Goal: Transaction & Acquisition: Purchase product/service

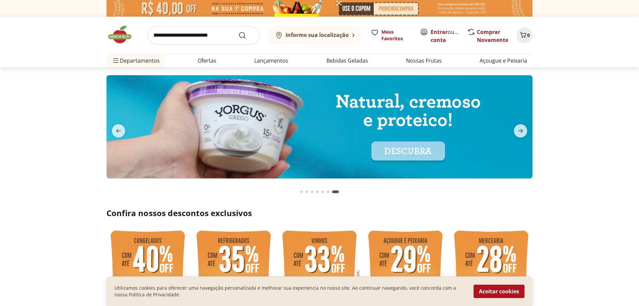
click at [275, 134] on img at bounding box center [319, 126] width 426 height 103
select select "**********"
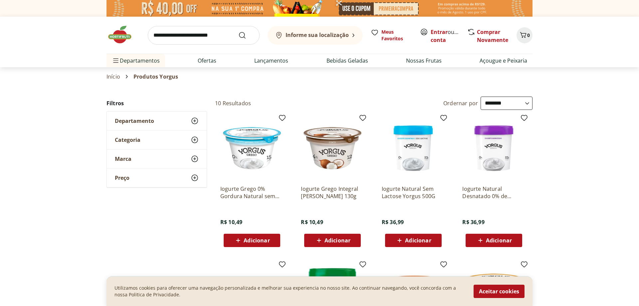
click at [316, 38] on b "Informe sua localização" at bounding box center [316, 34] width 63 height 7
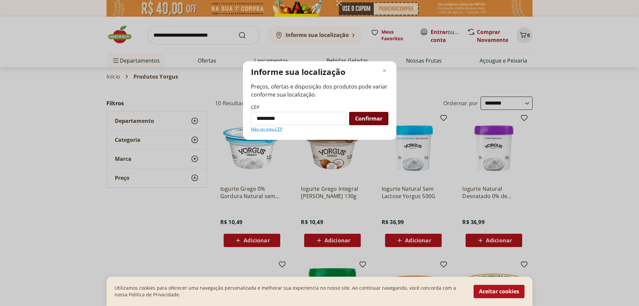
type input "*********"
click at [369, 122] on div "Confirmar" at bounding box center [368, 118] width 39 height 13
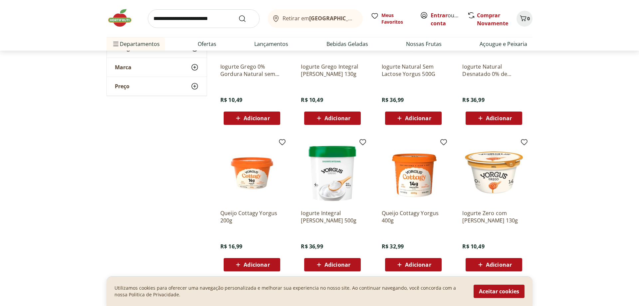
scroll to position [68, 0]
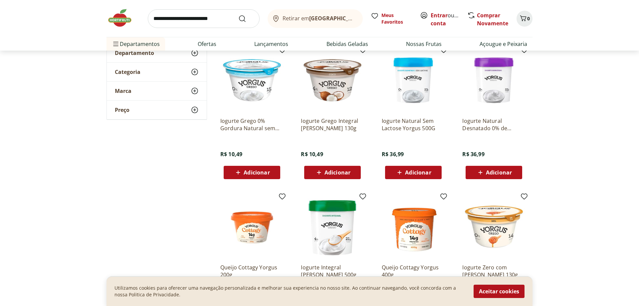
click at [415, 92] on img at bounding box center [412, 80] width 63 height 63
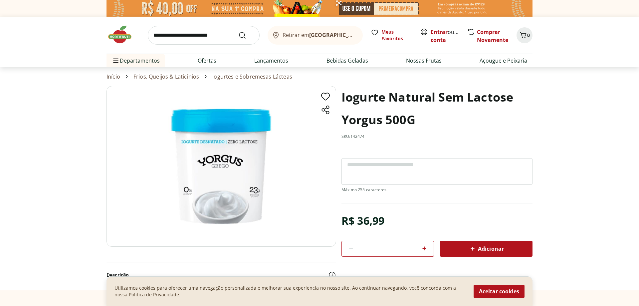
click at [494, 244] on span "Adicionar" at bounding box center [485, 248] width 35 height 8
click at [165, 35] on input "search" at bounding box center [204, 35] width 112 height 19
type input "**********"
click at [238, 31] on button "Submit Search" at bounding box center [246, 35] width 16 height 8
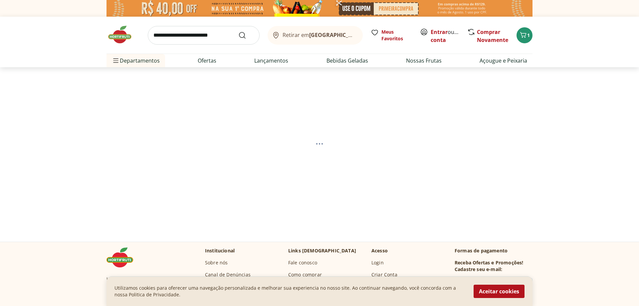
select select "**********"
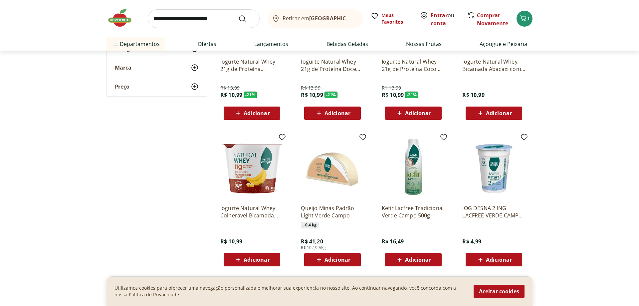
scroll to position [170, 0]
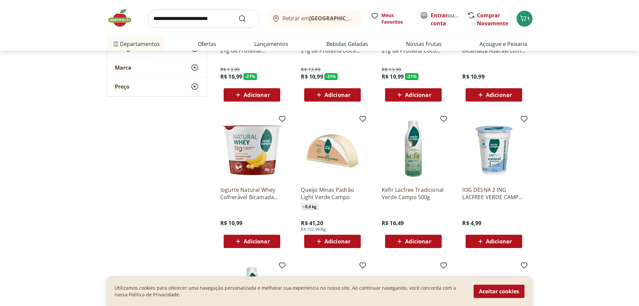
click at [495, 151] on img at bounding box center [493, 148] width 63 height 63
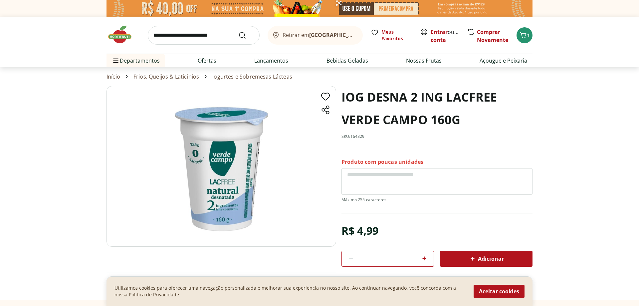
click at [425, 257] on icon at bounding box center [424, 258] width 4 height 4
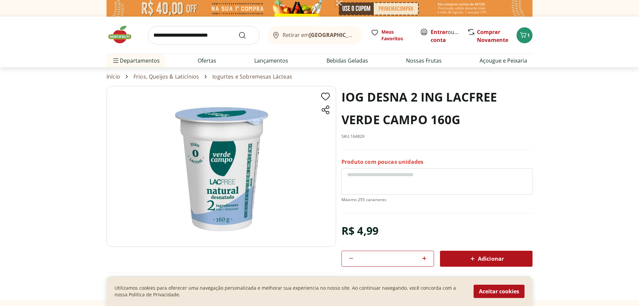
click at [425, 257] on icon at bounding box center [424, 258] width 4 height 4
click at [488, 258] on span "Adicionar" at bounding box center [485, 258] width 35 height 8
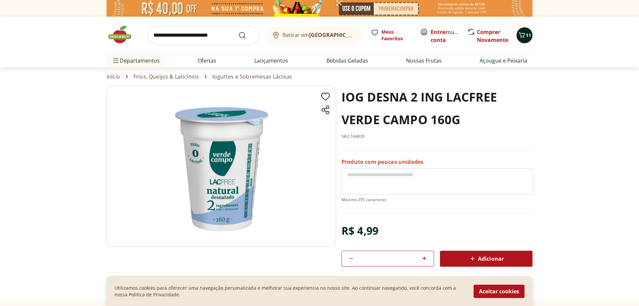
click at [523, 35] on icon "Carrinho" at bounding box center [521, 35] width 8 height 8
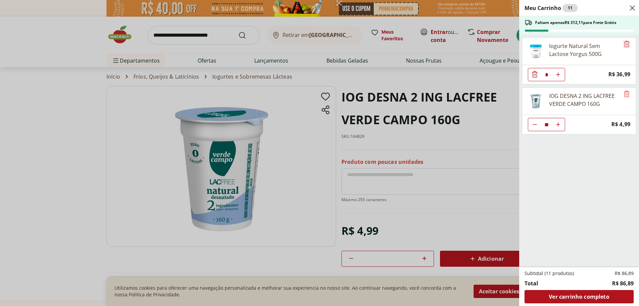
click at [628, 43] on icon "Remove" at bounding box center [626, 44] width 8 height 8
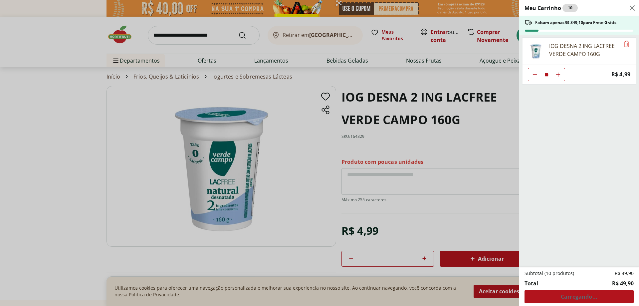
click at [278, 105] on div "Meu Carrinho 10 Faltam apenas R$ 349,10 para Frete Grátis IOG DESNA 2 ING LACFR…" at bounding box center [319, 153] width 639 height 306
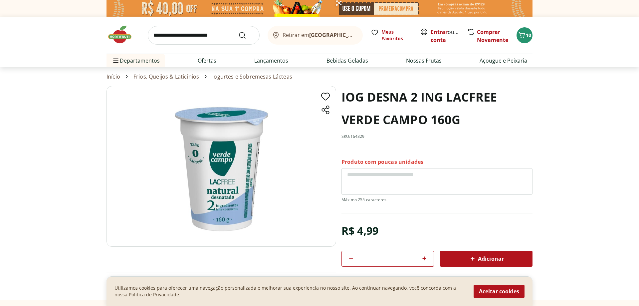
click at [424, 255] on icon at bounding box center [424, 258] width 8 height 8
click at [424, 256] on icon at bounding box center [424, 258] width 4 height 4
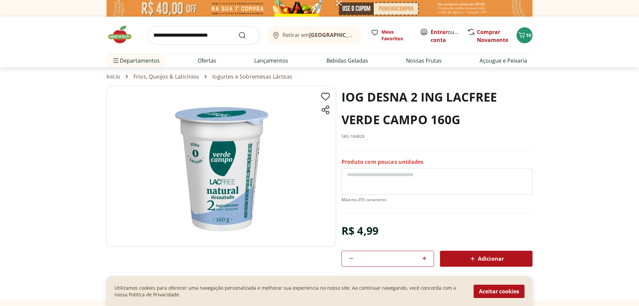
type input "**"
click at [496, 253] on div "Adicionar" at bounding box center [486, 258] width 82 height 12
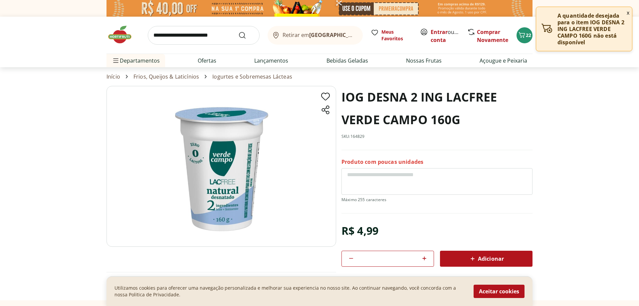
click at [562, 217] on section "IOG DESNA 2 ING LACFREE VERDE CAMPO 160G SKU: 164829 Produto com poucas unidade…" at bounding box center [319, 193] width 639 height 214
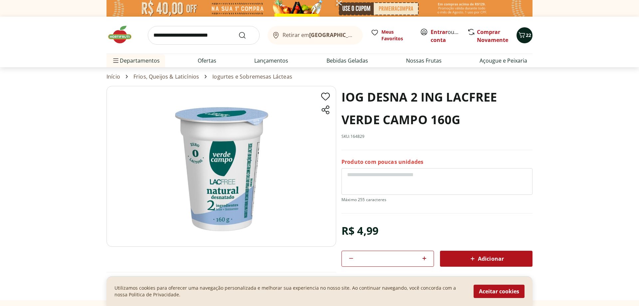
click at [521, 36] on icon "Carrinho" at bounding box center [521, 35] width 8 height 8
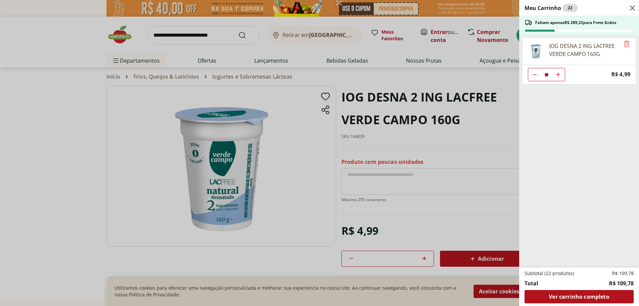
click at [536, 72] on icon "Diminuir Quantidade" at bounding box center [534, 74] width 5 height 5
click at [535, 71] on button "Diminuir Quantidade" at bounding box center [534, 74] width 13 height 13
click at [536, 72] on icon "Diminuir Quantidade" at bounding box center [534, 74] width 5 height 5
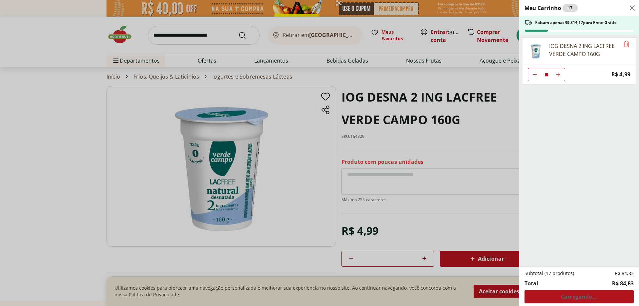
click at [536, 72] on icon "Diminuir Quantidade" at bounding box center [534, 74] width 5 height 5
type input "**"
click at [573, 296] on span "Ver carrinho completo" at bounding box center [578, 296] width 60 height 5
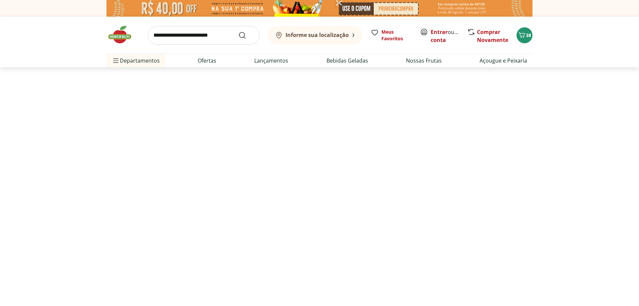
select select "**********"
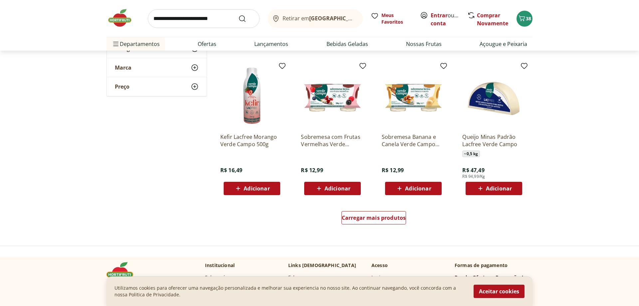
scroll to position [373, 0]
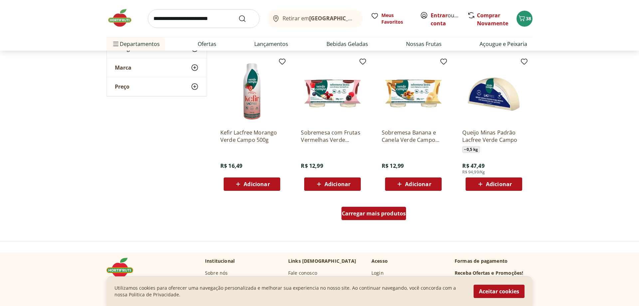
click at [368, 214] on span "Carregar mais produtos" at bounding box center [374, 213] width 64 height 5
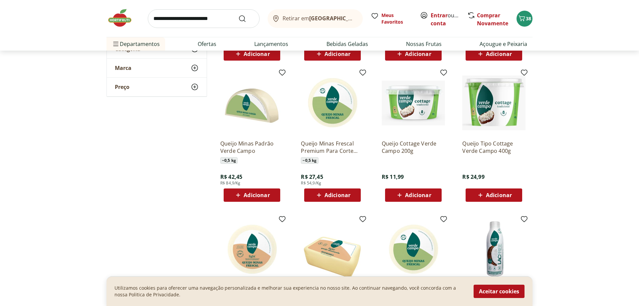
scroll to position [509, 0]
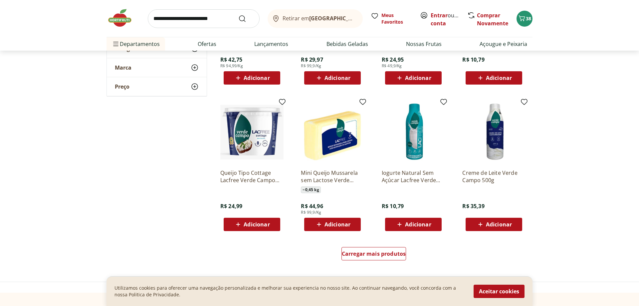
scroll to position [780, 0]
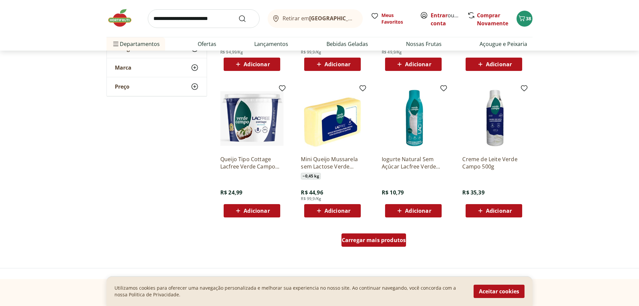
click at [375, 240] on span "Carregar mais produtos" at bounding box center [374, 239] width 64 height 5
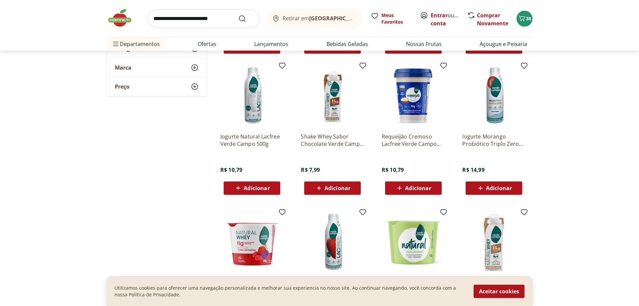
scroll to position [950, 0]
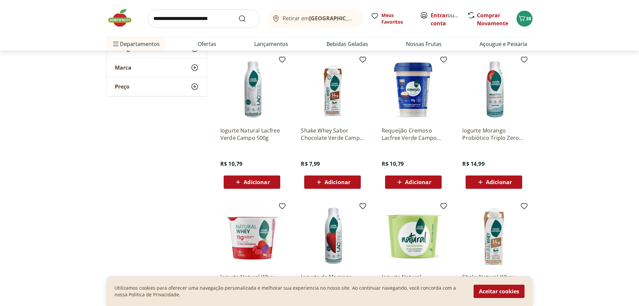
click at [261, 85] on img at bounding box center [251, 89] width 63 height 63
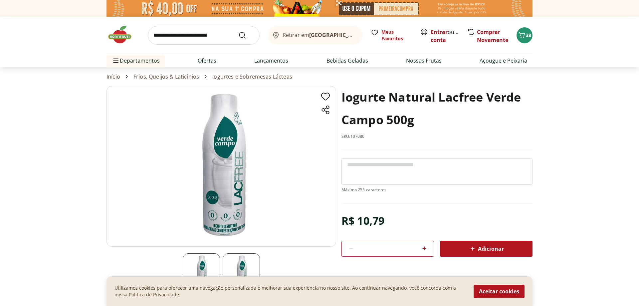
select select "**********"
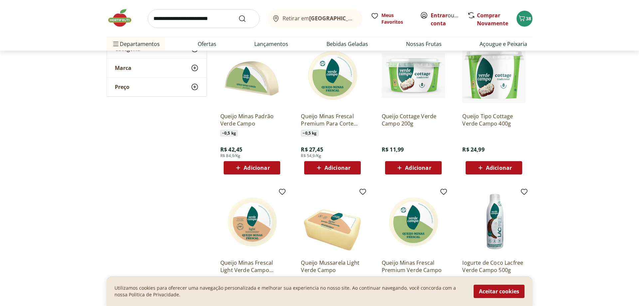
scroll to position [1356, 0]
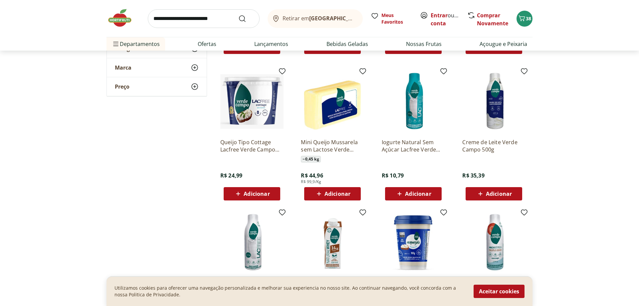
scroll to position [1661, 0]
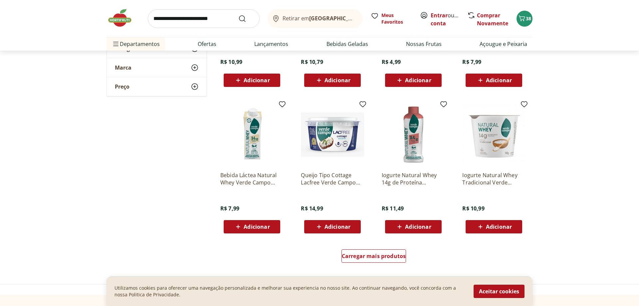
scroll to position [2035, 0]
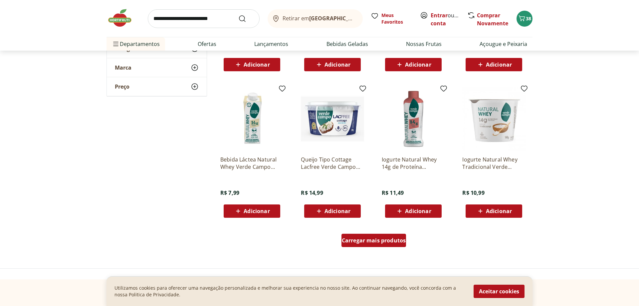
click at [386, 245] on div "Carregar mais produtos" at bounding box center [373, 239] width 65 height 13
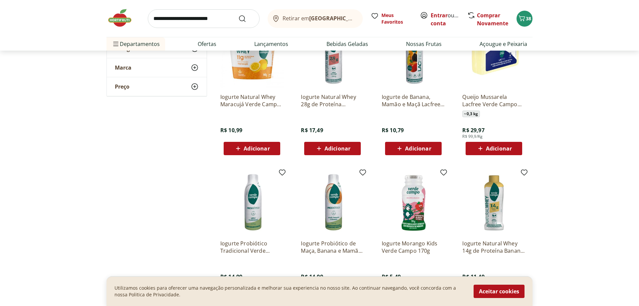
scroll to position [2272, 0]
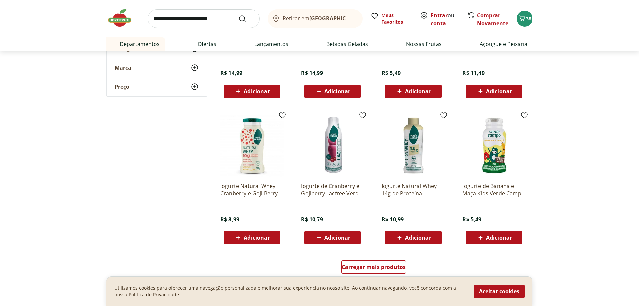
scroll to position [2476, 0]
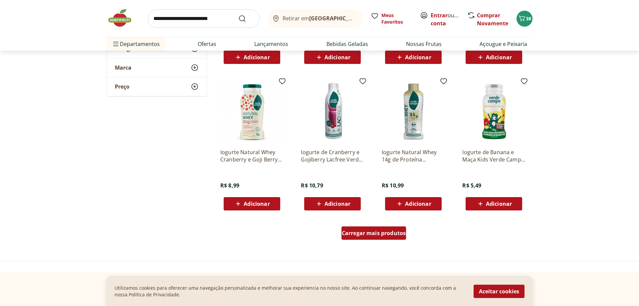
click at [372, 235] on span "Carregar mais produtos" at bounding box center [374, 232] width 64 height 5
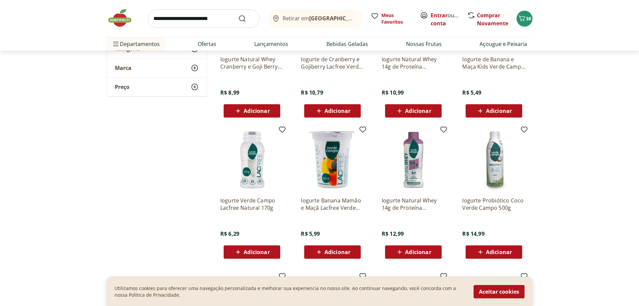
scroll to position [2577, 0]
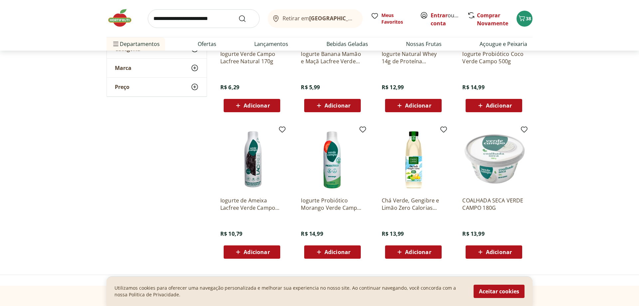
scroll to position [2713, 0]
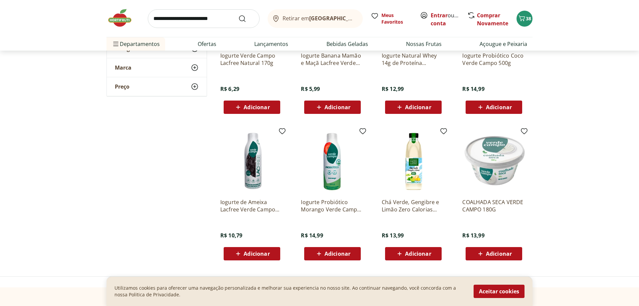
click at [498, 166] on img at bounding box center [493, 161] width 63 height 63
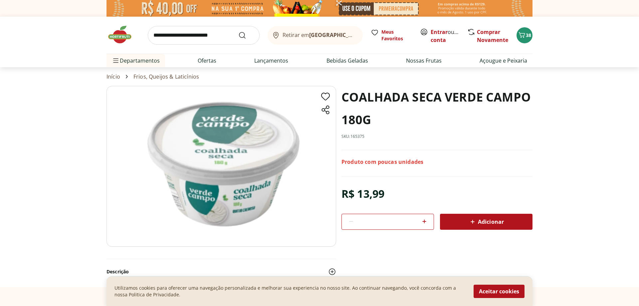
click at [244, 204] on img at bounding box center [220, 166] width 229 height 161
select select "**********"
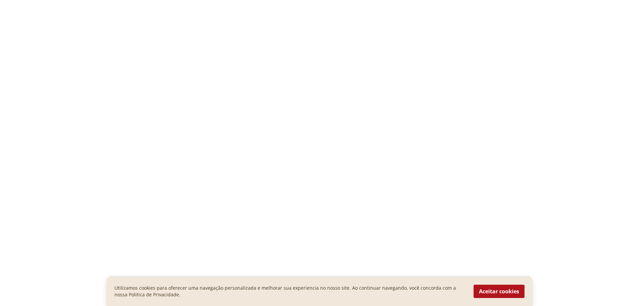
type input "**"
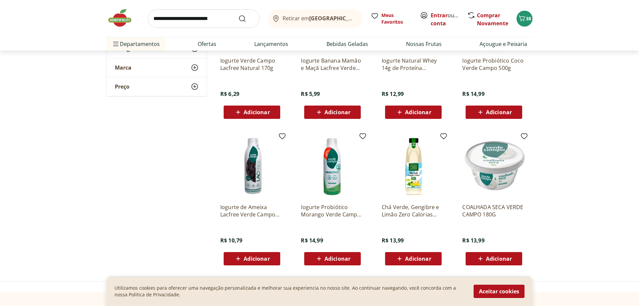
scroll to position [2982, 0]
click at [419, 177] on img at bounding box center [412, 165] width 63 height 63
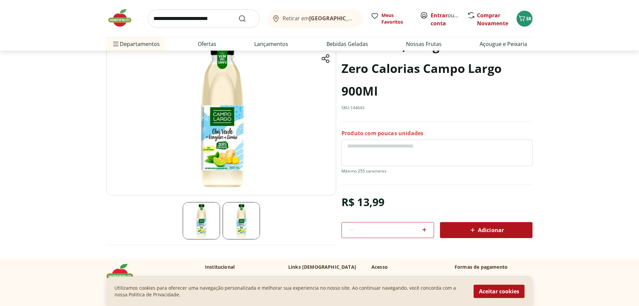
scroll to position [34, 0]
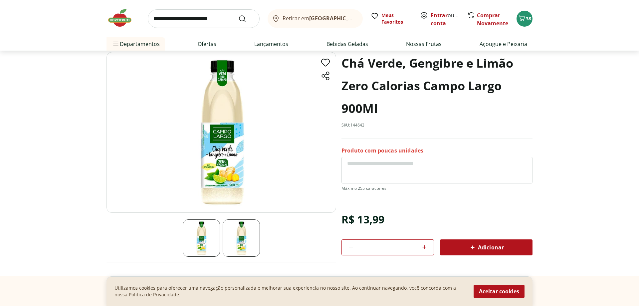
click at [230, 181] on img at bounding box center [220, 132] width 229 height 161
click at [241, 230] on img at bounding box center [240, 237] width 37 height 37
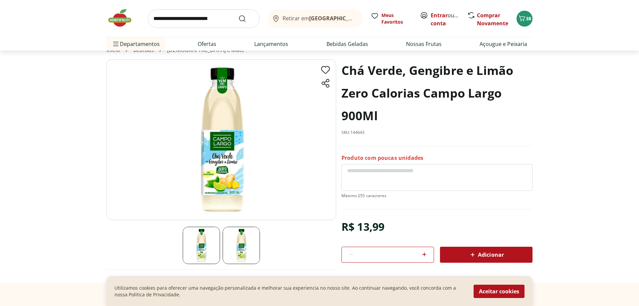
scroll to position [0, 0]
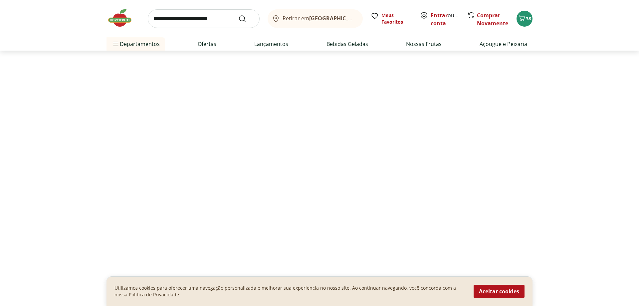
select select "**********"
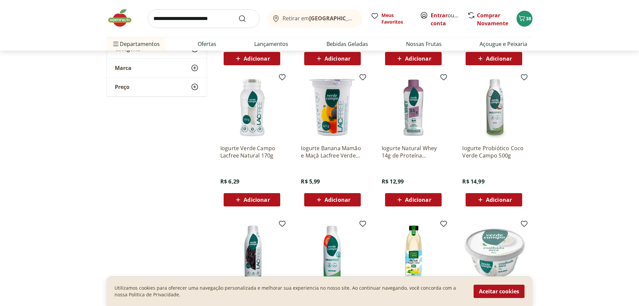
scroll to position [3154, 0]
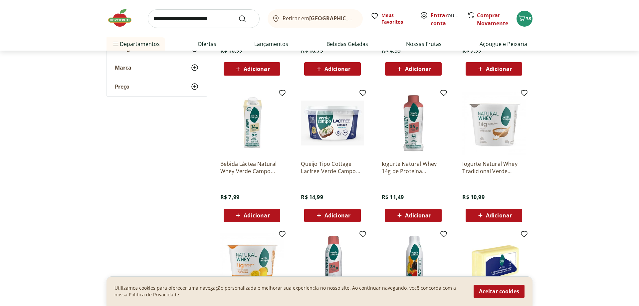
scroll to position [2577, 0]
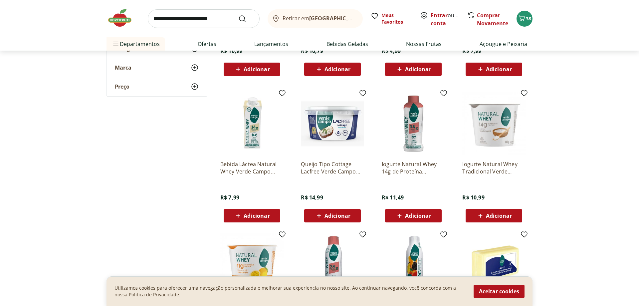
click at [251, 122] on img at bounding box center [251, 123] width 63 height 63
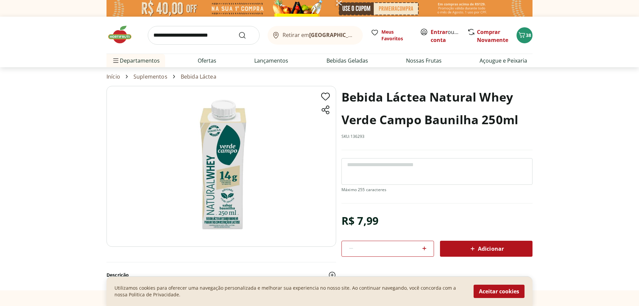
click at [221, 196] on img at bounding box center [220, 166] width 229 height 161
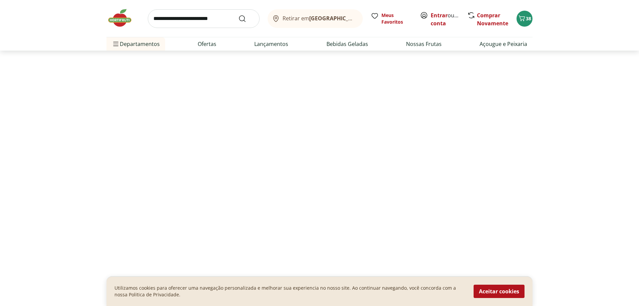
select select "**********"
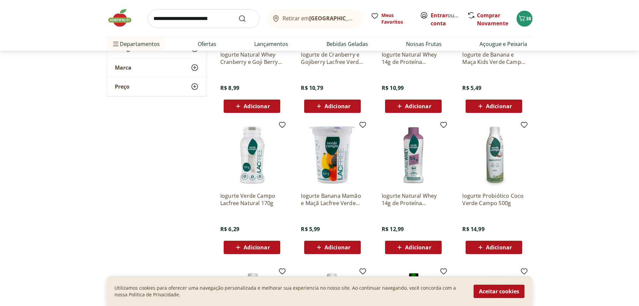
scroll to position [2779, 0]
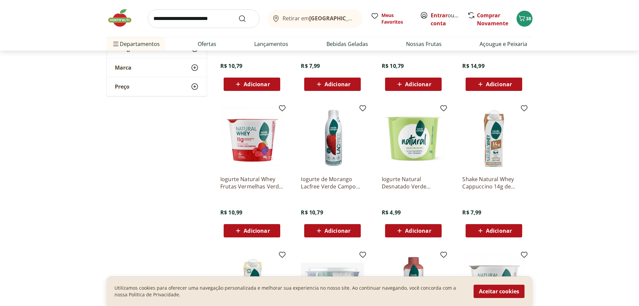
scroll to position [2134, 0]
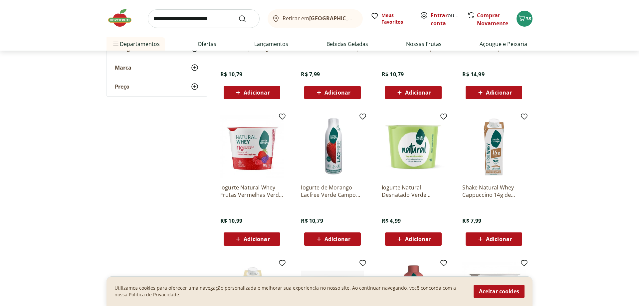
click at [417, 155] on img at bounding box center [412, 146] width 63 height 63
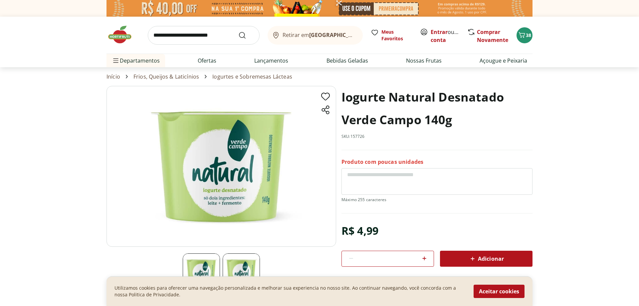
select select "**********"
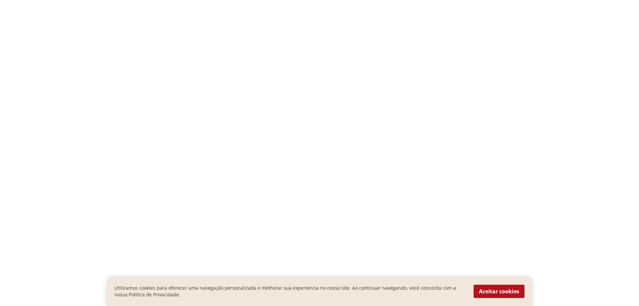
type input "**"
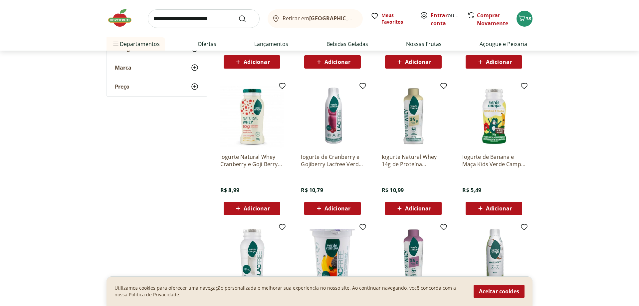
scroll to position [2880, 0]
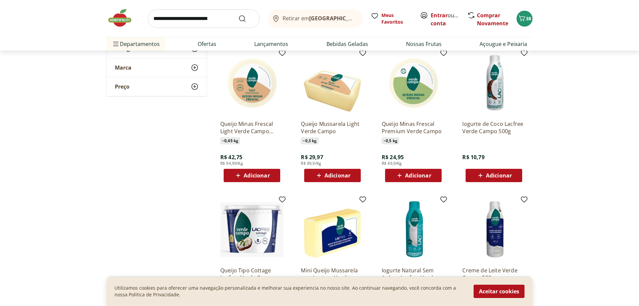
scroll to position [1795, 0]
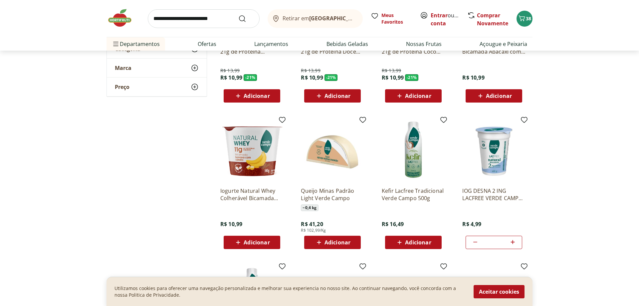
scroll to position [1252, 0]
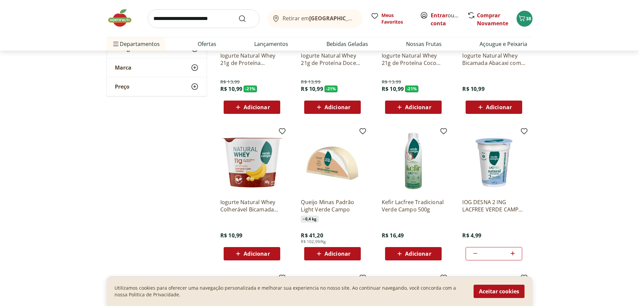
click at [490, 184] on img at bounding box center [493, 161] width 63 height 63
